Goal: Task Accomplishment & Management: Manage account settings

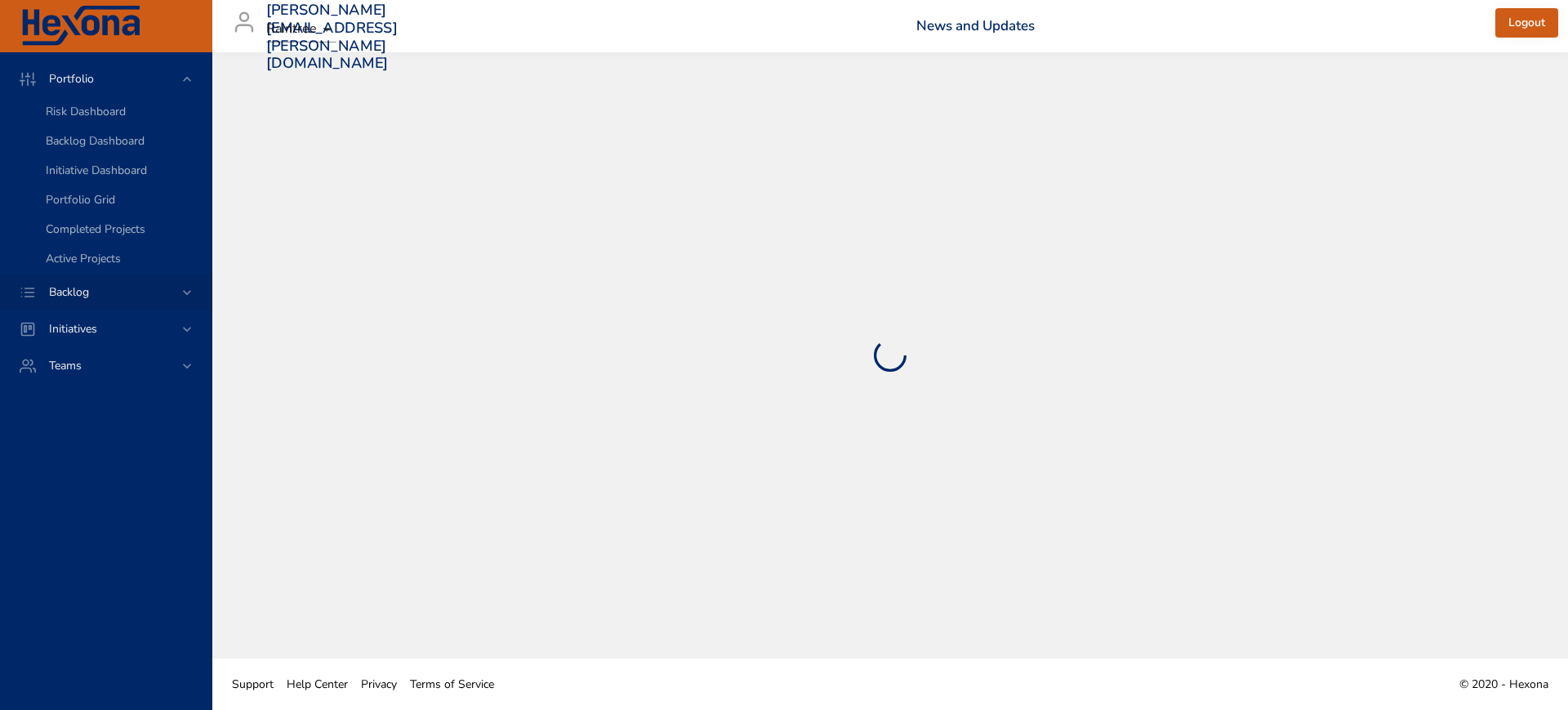
click at [185, 295] on icon at bounding box center [187, 292] width 17 height 17
click at [108, 150] on span "Backlog Details" at bounding box center [85, 148] width 79 height 16
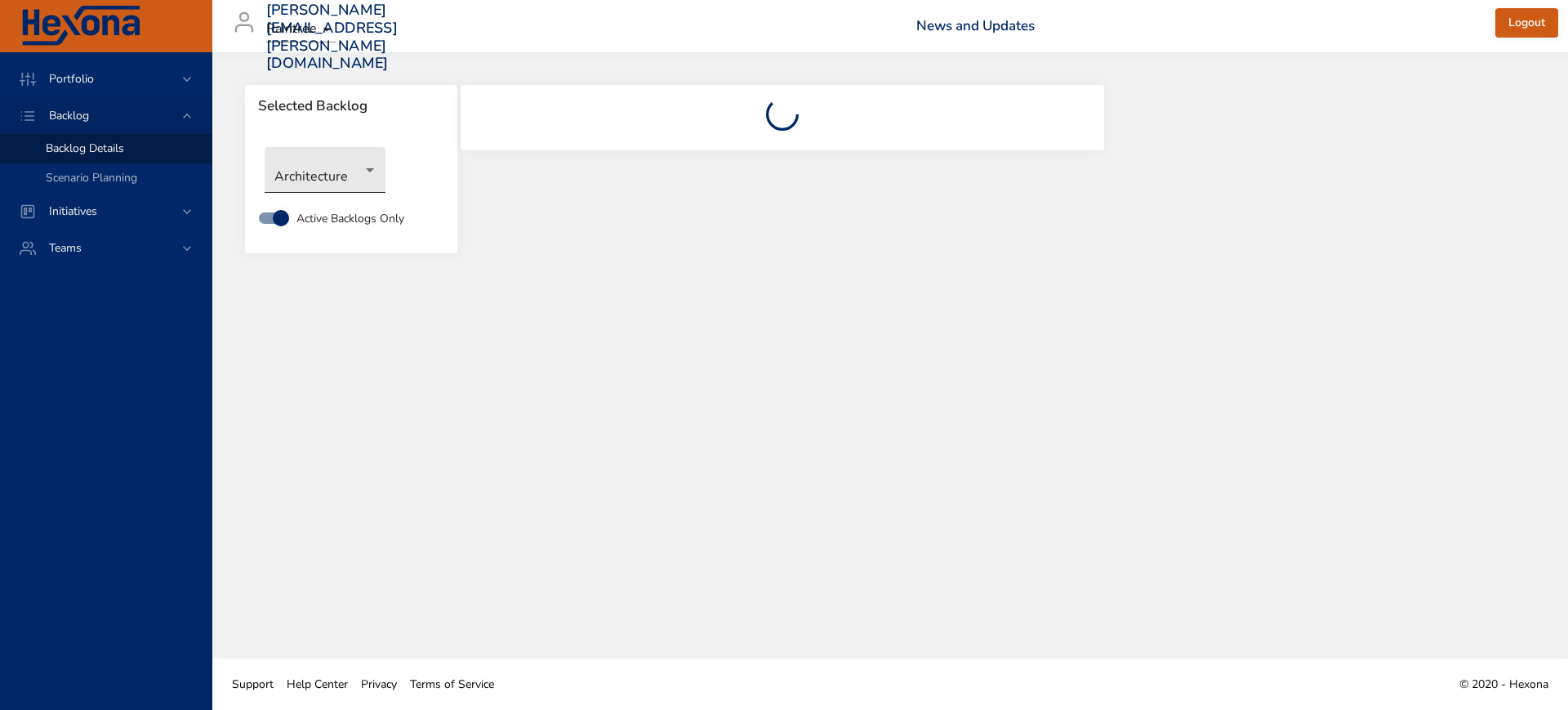
click at [348, 168] on body "Portfolio Backlog Backlog Details Scenario Planning Initiatives Teams [PERSON_N…" at bounding box center [784, 355] width 1568 height 710
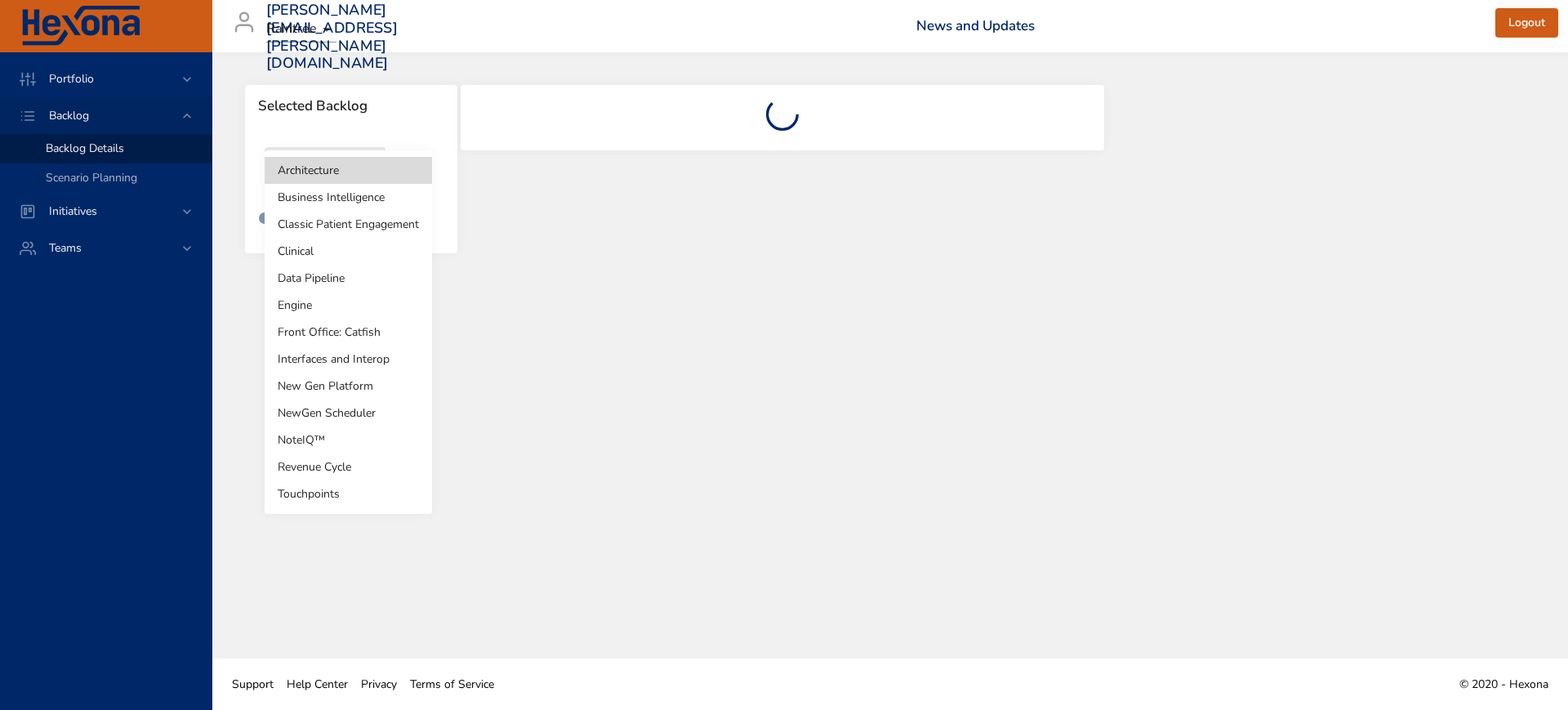
click at [354, 472] on li "Revenue Cycle" at bounding box center [348, 466] width 168 height 27
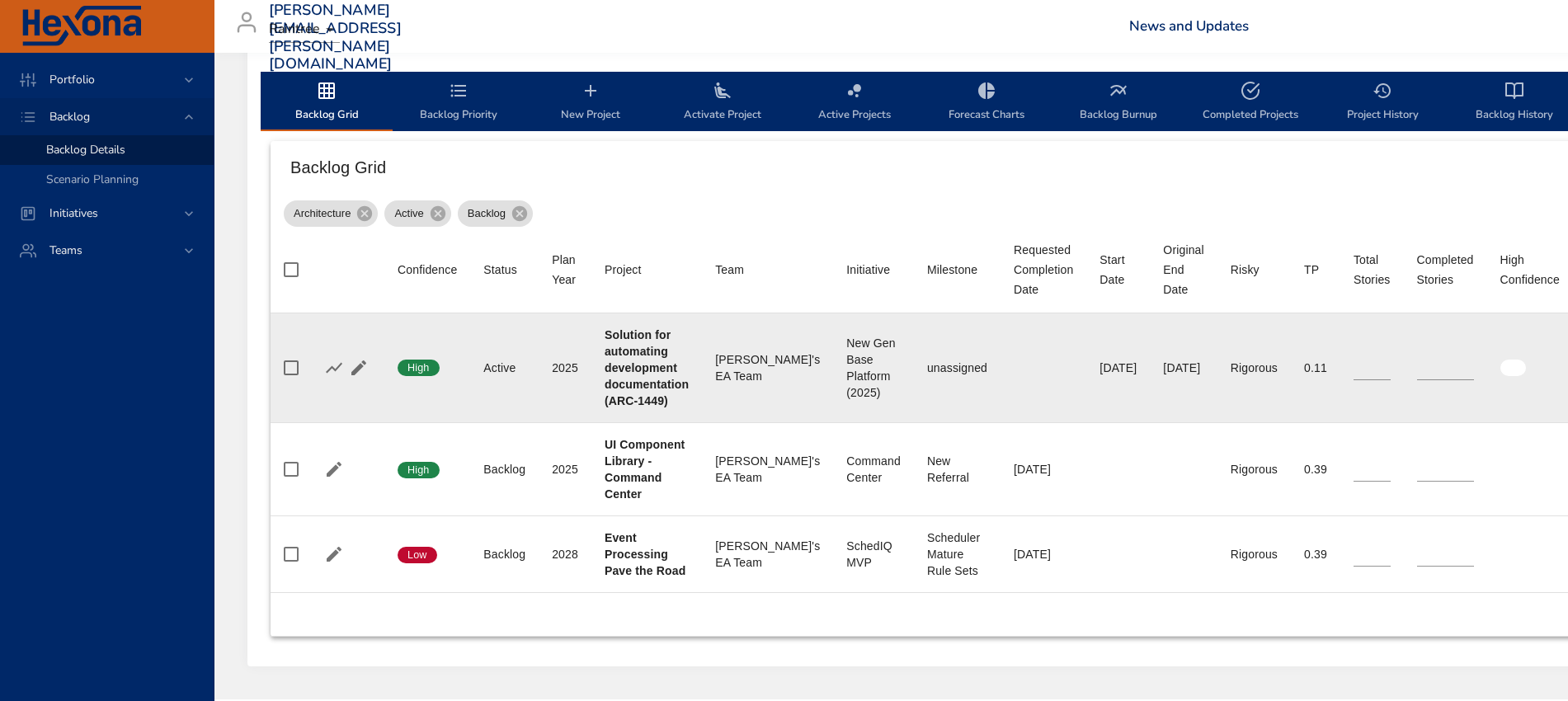
scroll to position [516, 0]
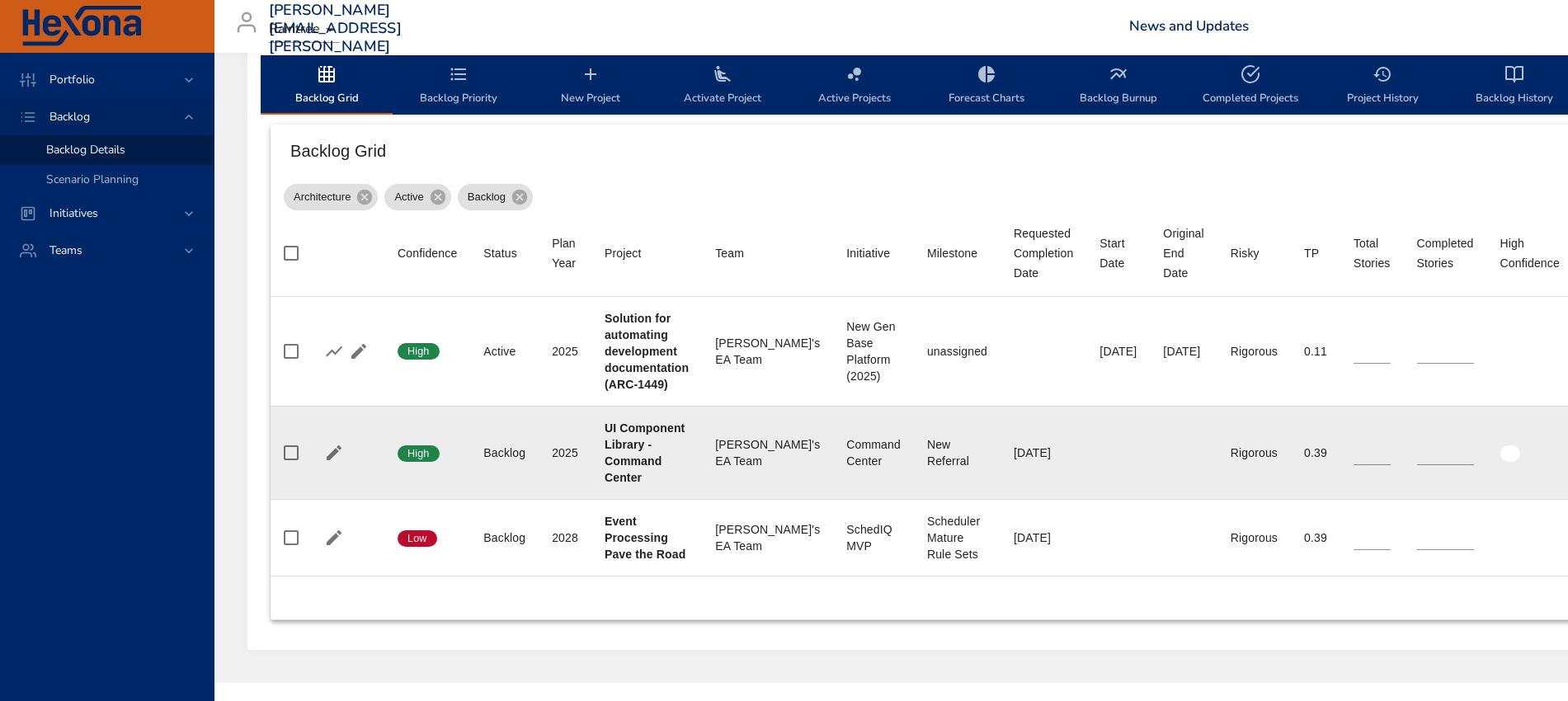
type input "**"
type input "*"
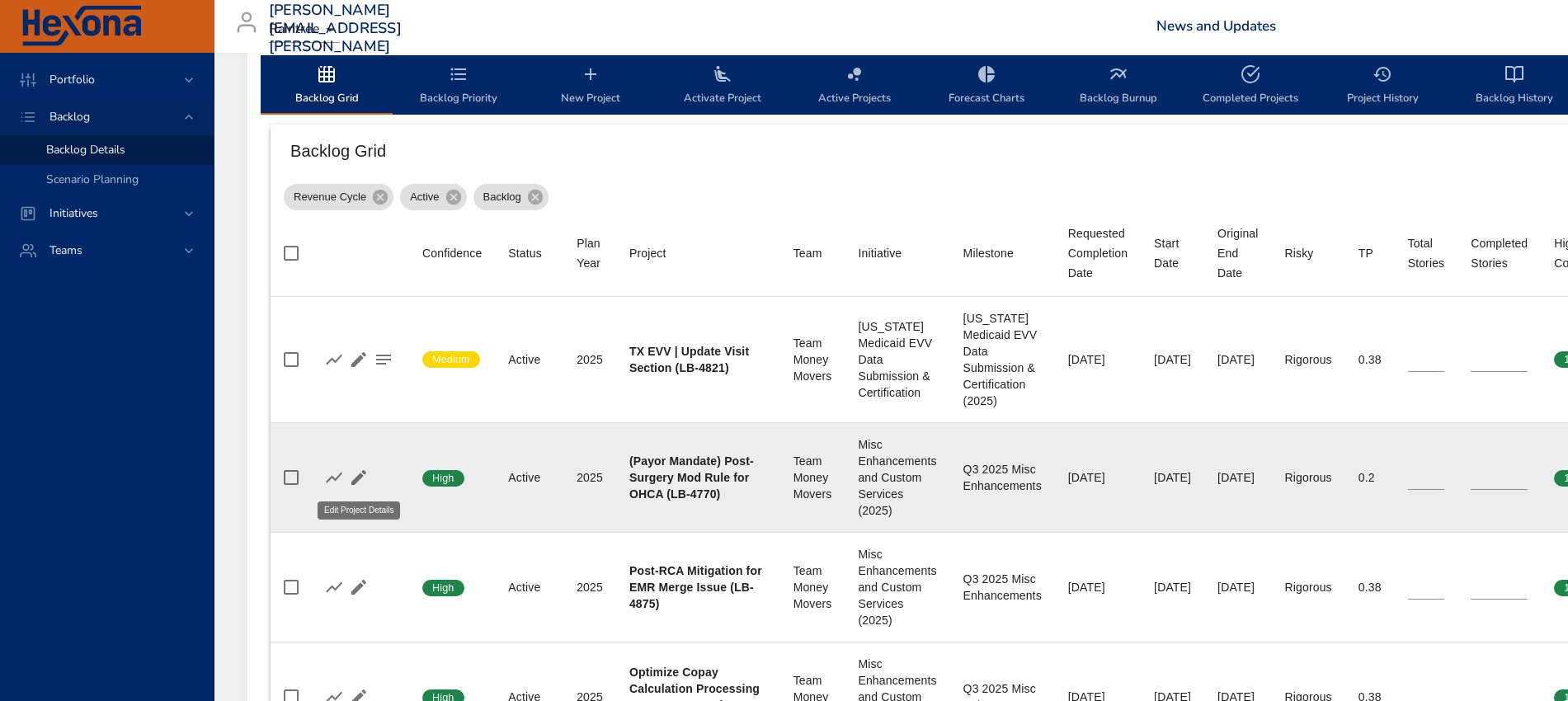
click at [357, 476] on icon "button" at bounding box center [358, 477] width 15 height 15
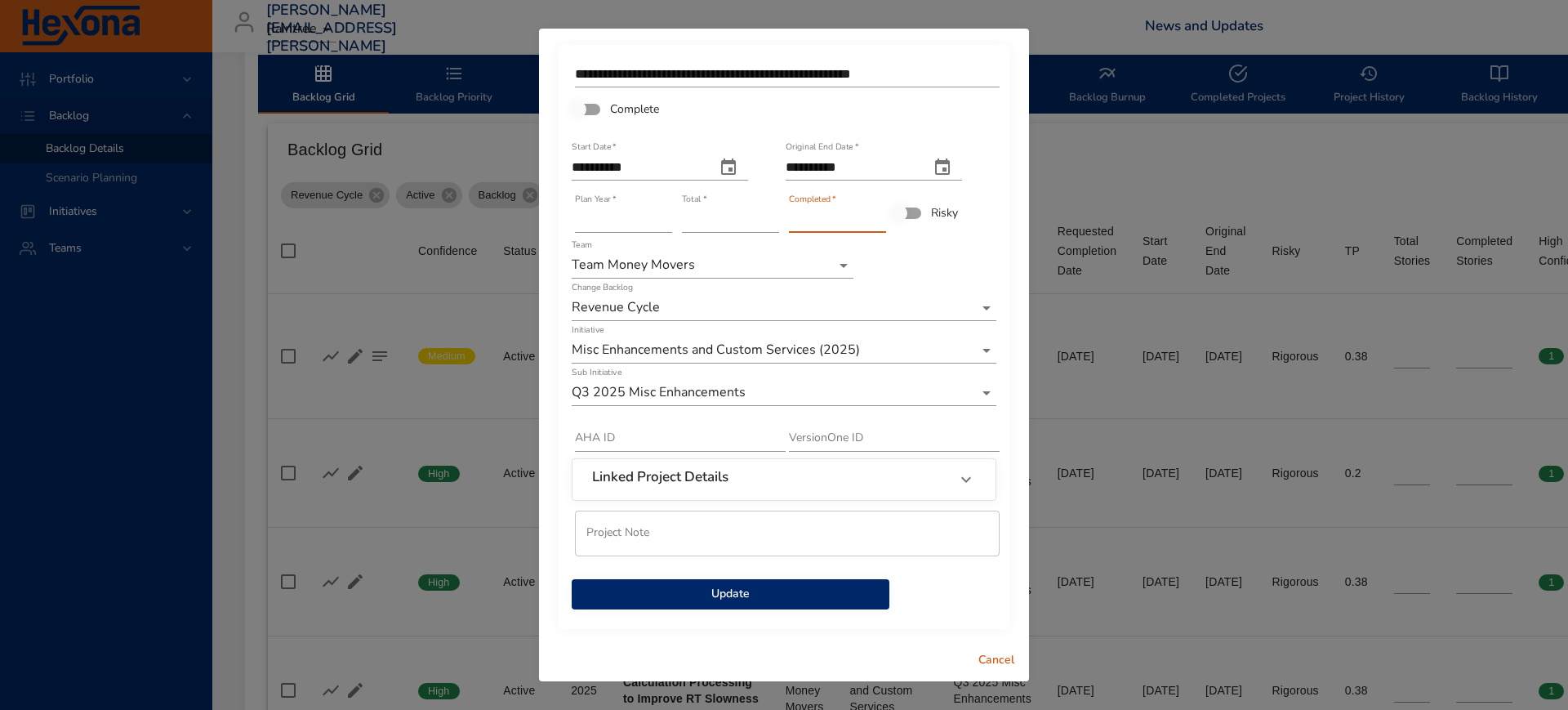
type input "*"
click at [881, 215] on input "*" at bounding box center [836, 220] width 97 height 26
click at [691, 596] on span "Update" at bounding box center [731, 594] width 292 height 20
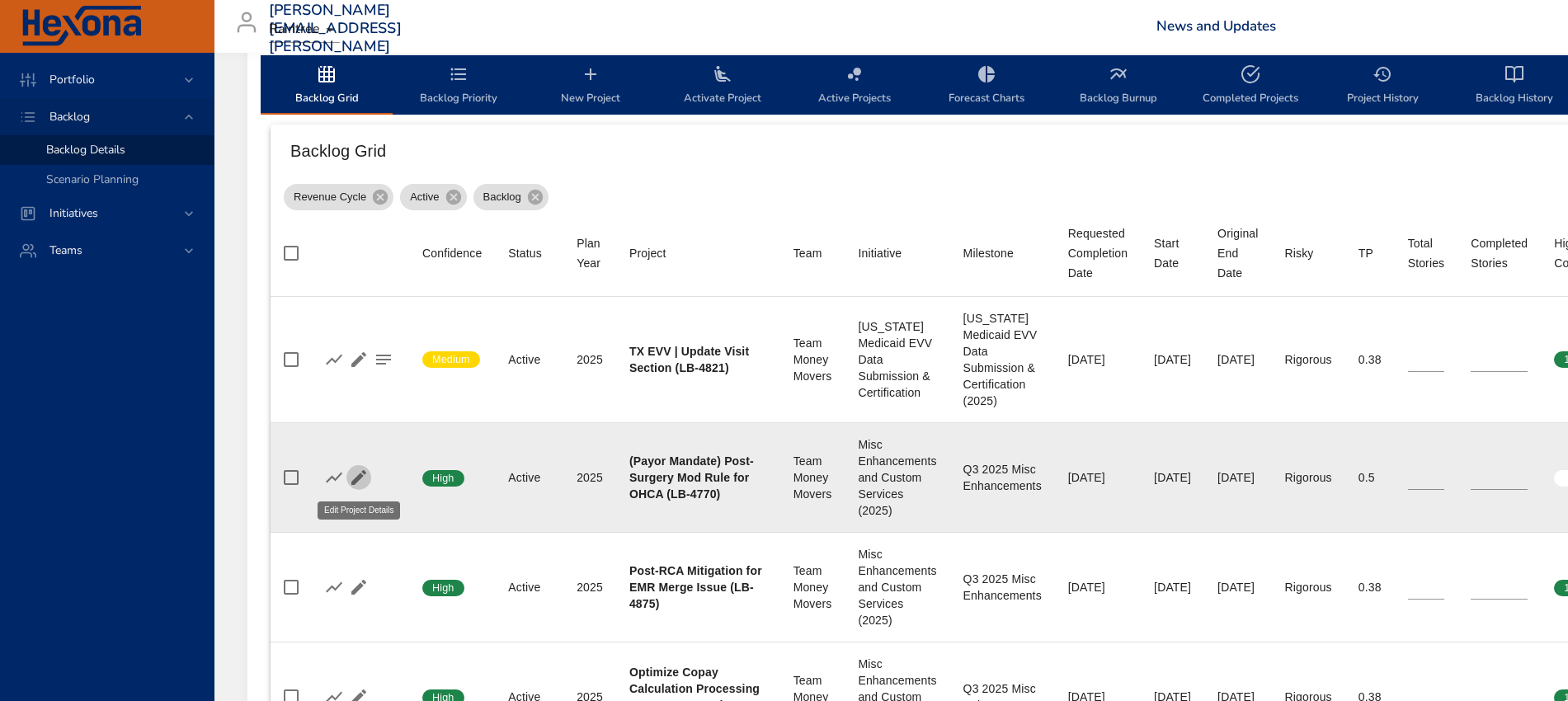
click at [355, 475] on icon "button" at bounding box center [359, 477] width 19 height 19
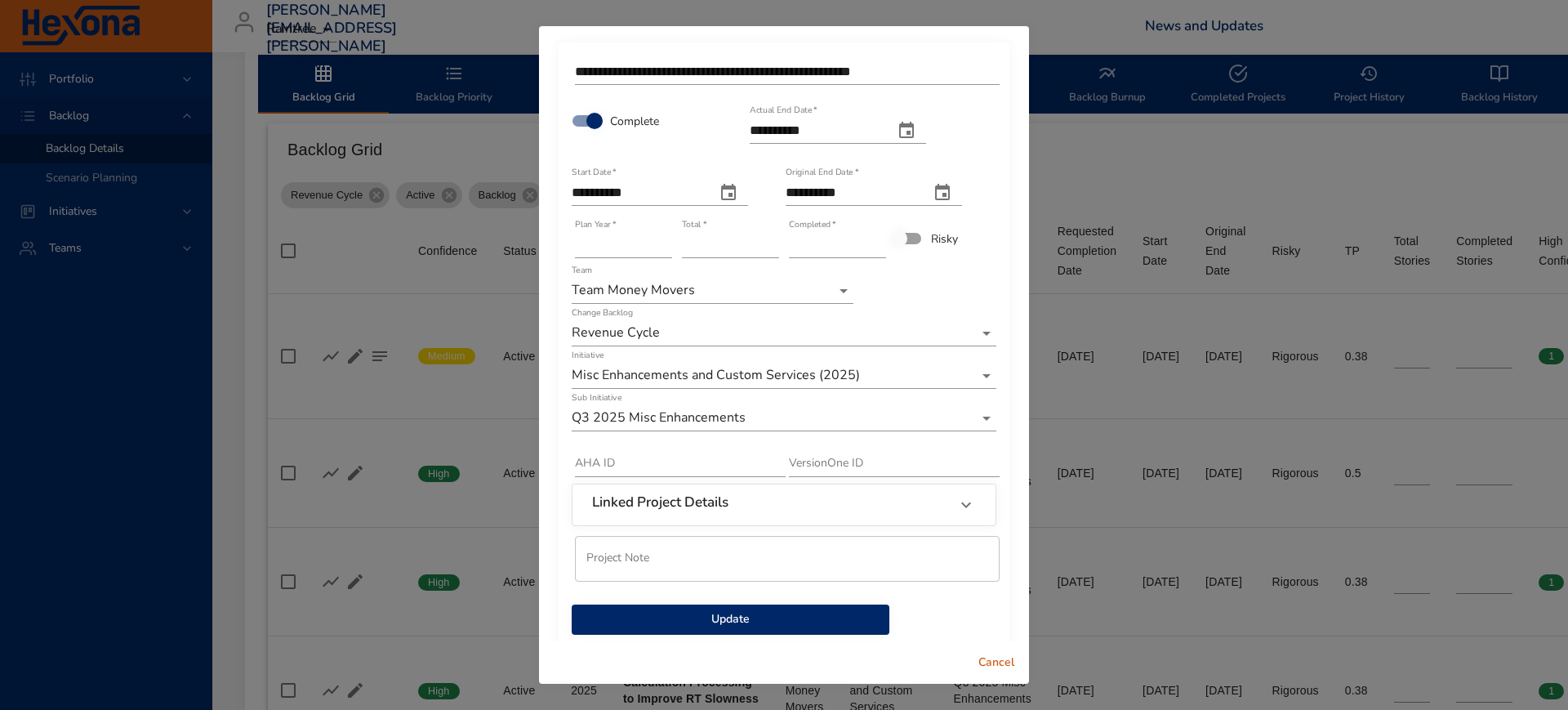
click at [705, 616] on span "Update" at bounding box center [731, 619] width 292 height 20
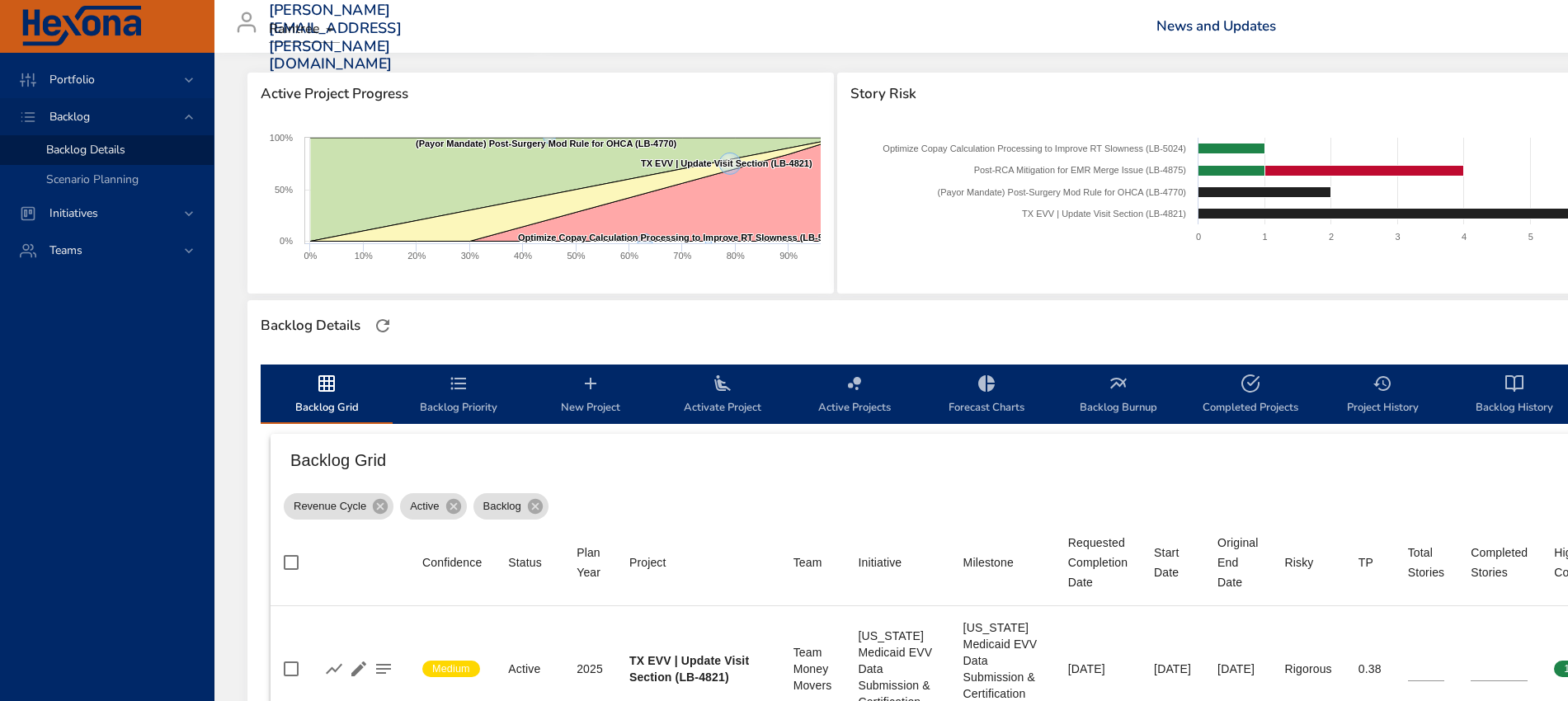
scroll to position [0, 0]
